Goal: Obtain resource: Obtain resource

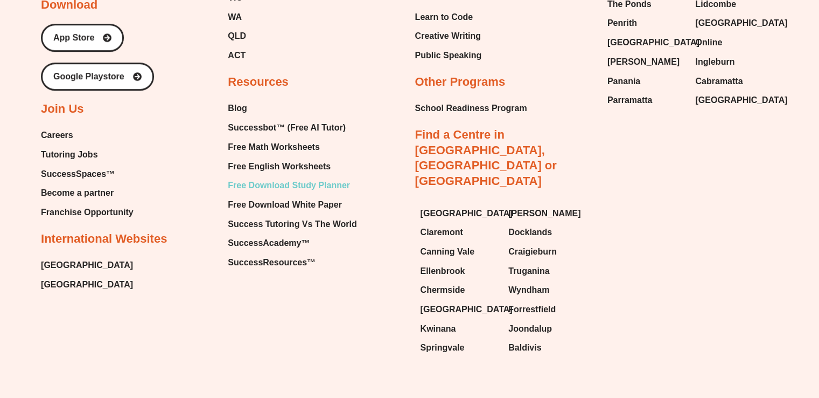
scroll to position [4678, 0]
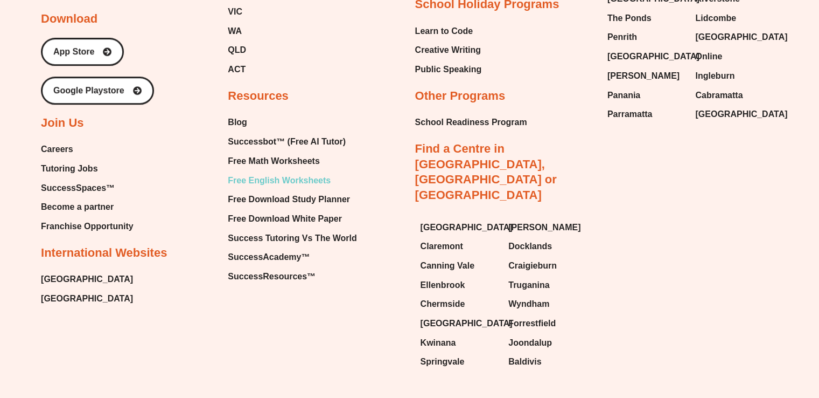
click at [290, 172] on span "Free English Worksheets" at bounding box center [279, 180] width 103 height 16
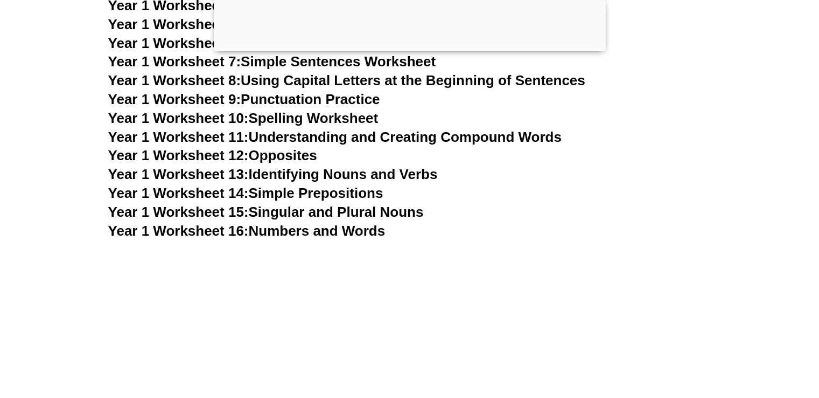
scroll to position [2240, 0]
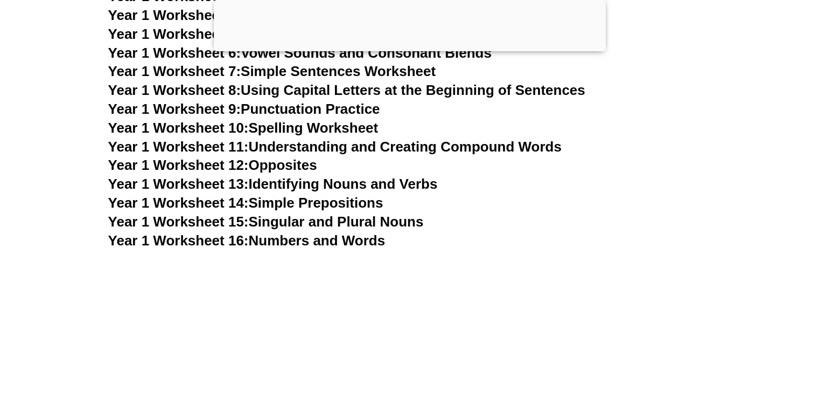
click at [341, 132] on link "Year 1 Worksheet 10: Spelling Worksheet" at bounding box center [243, 128] width 270 height 16
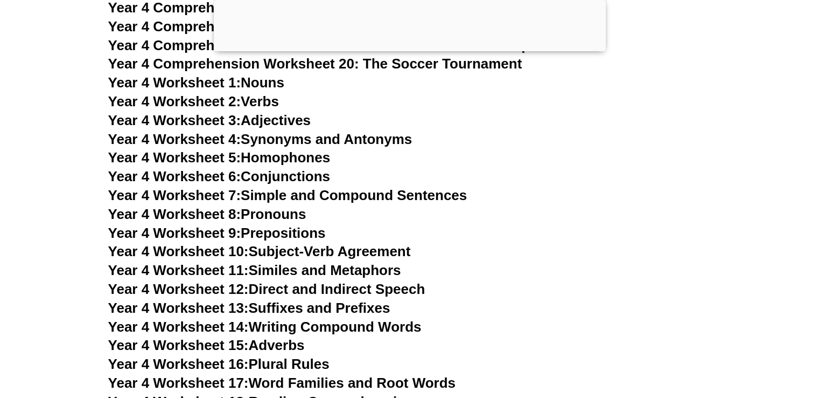
scroll to position [4733, 0]
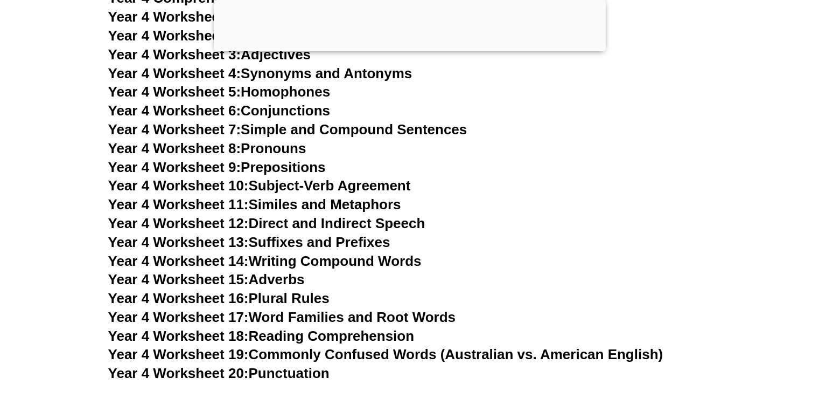
click at [316, 332] on link "Year 4 Worksheet 18: Reading Comprehension" at bounding box center [261, 335] width 306 height 16
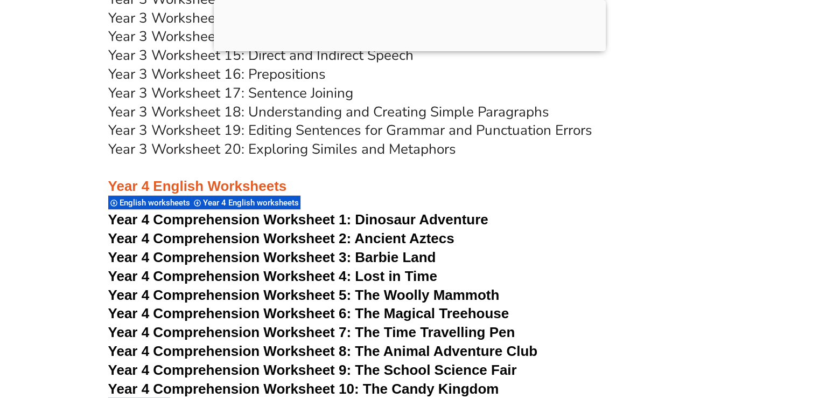
scroll to position [4141, 0]
click at [129, 196] on div "English worksheets" at bounding box center [149, 201] width 83 height 15
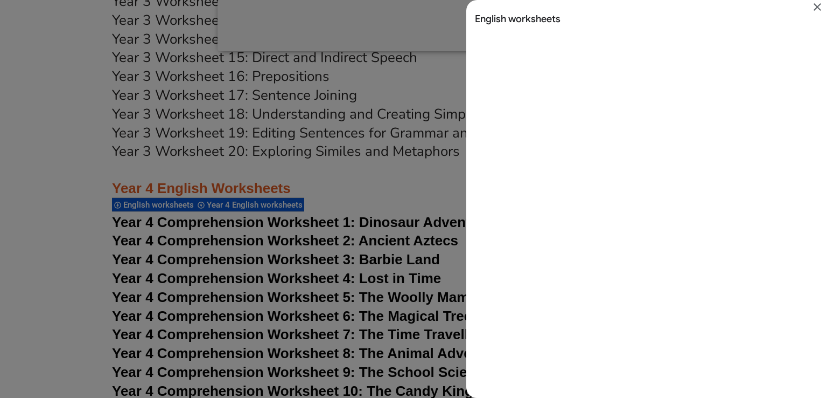
scroll to position [0, 0]
click at [819, 5] on icon "Close" at bounding box center [818, 7] width 8 height 8
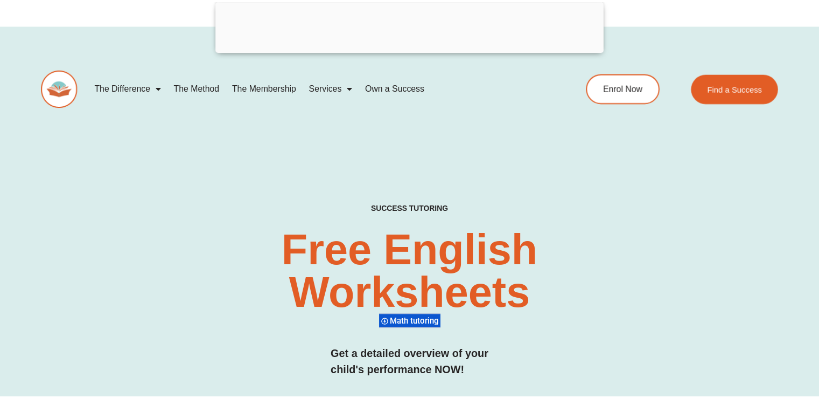
scroll to position [4141, 0]
